Goal: Task Accomplishment & Management: Manage account settings

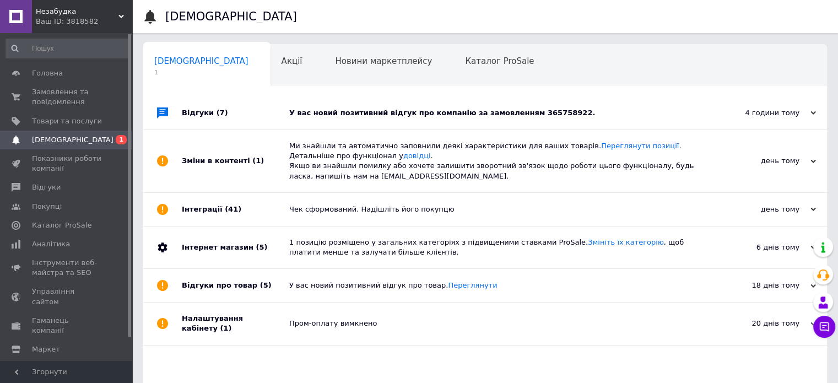
click at [368, 105] on div "У вас новий позитивний відгук про компанію за замовленням 365758922." at bounding box center [497, 112] width 417 height 33
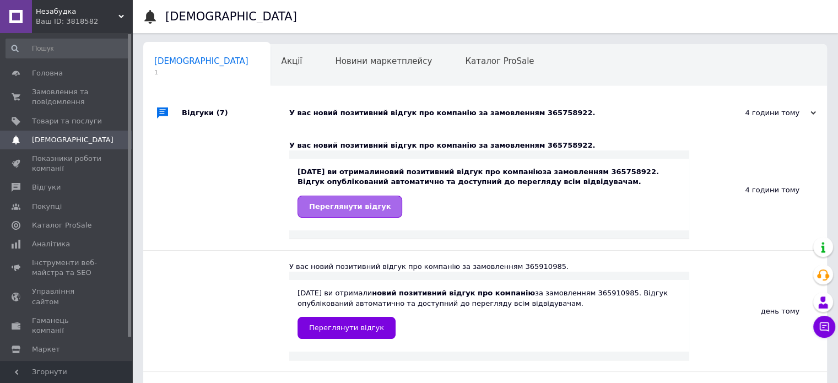
click at [352, 202] on span "Переглянути відгук" at bounding box center [350, 206] width 82 height 8
click at [85, 68] on span "Головна" at bounding box center [67, 73] width 70 height 10
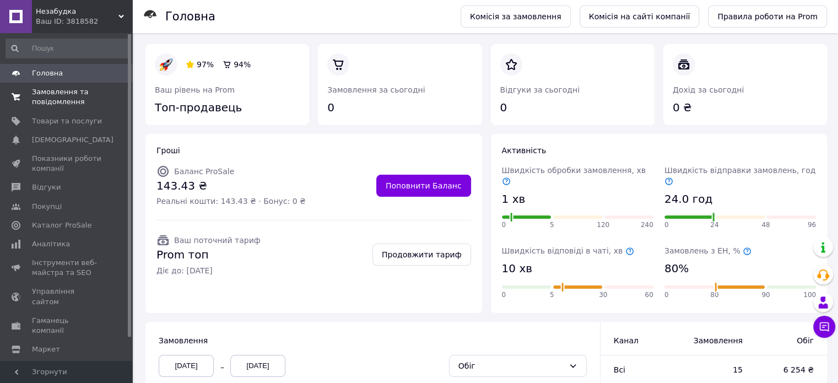
click at [89, 103] on span "Замовлення та повідомлення" at bounding box center [67, 97] width 70 height 20
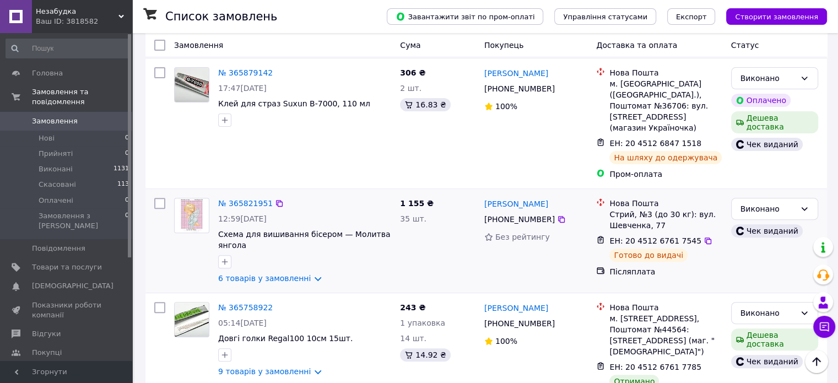
scroll to position [331, 0]
click at [557, 215] on icon at bounding box center [561, 219] width 9 height 9
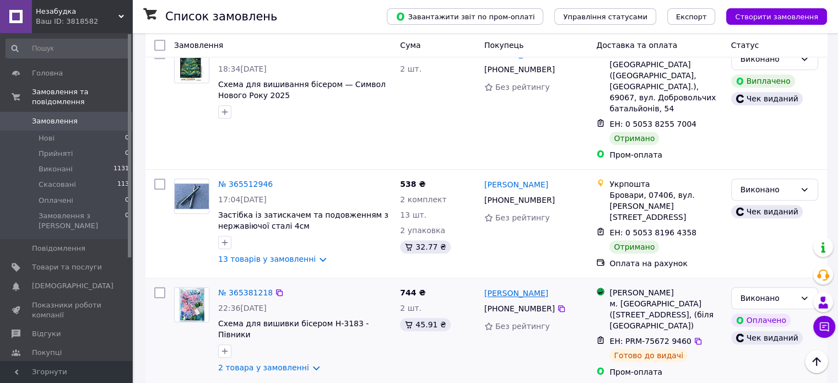
scroll to position [826, 0]
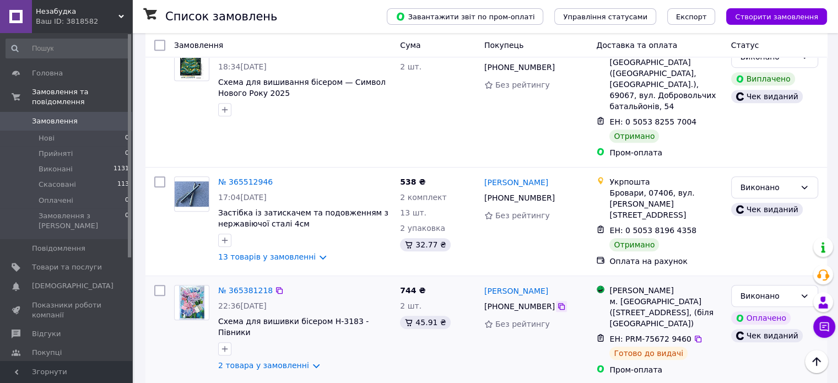
click at [557, 302] on icon at bounding box center [561, 306] width 9 height 9
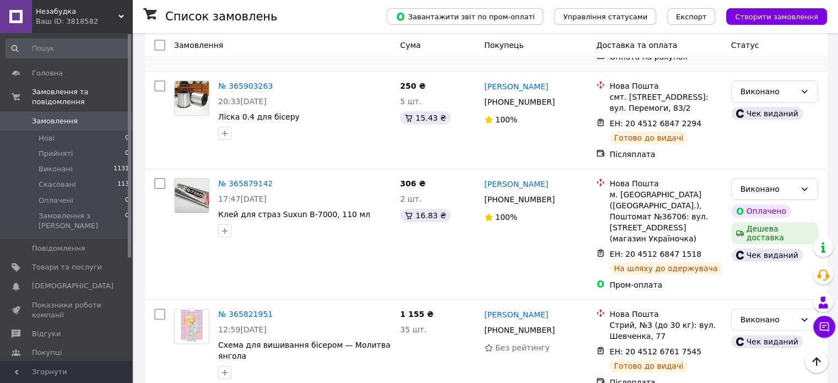
scroll to position [0, 0]
